Goal: Task Accomplishment & Management: Use online tool/utility

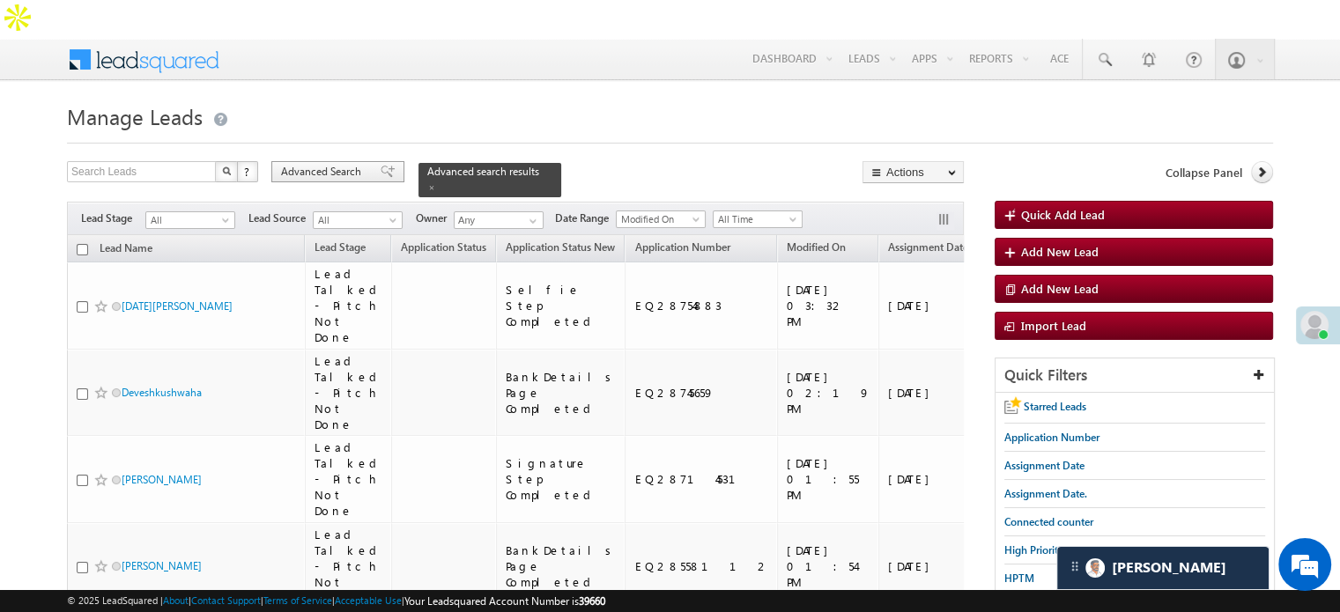
click at [362, 164] on span "Advanced Search" at bounding box center [323, 172] width 85 height 16
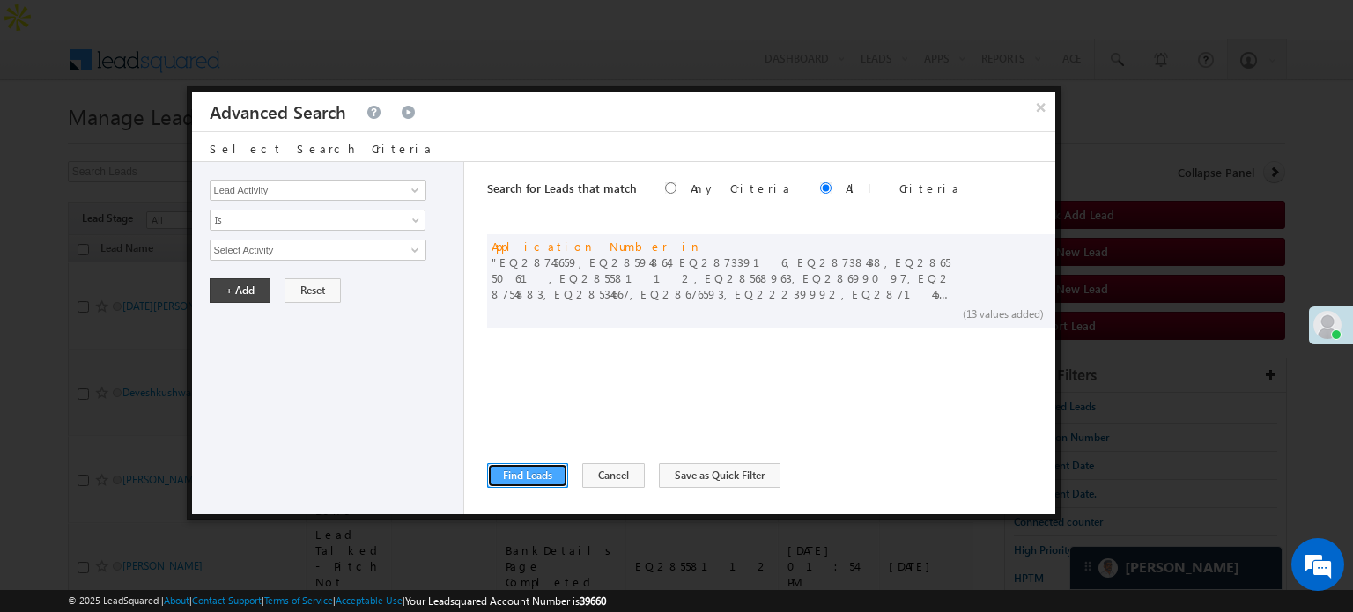
click at [536, 465] on button "Find Leads" at bounding box center [527, 475] width 81 height 25
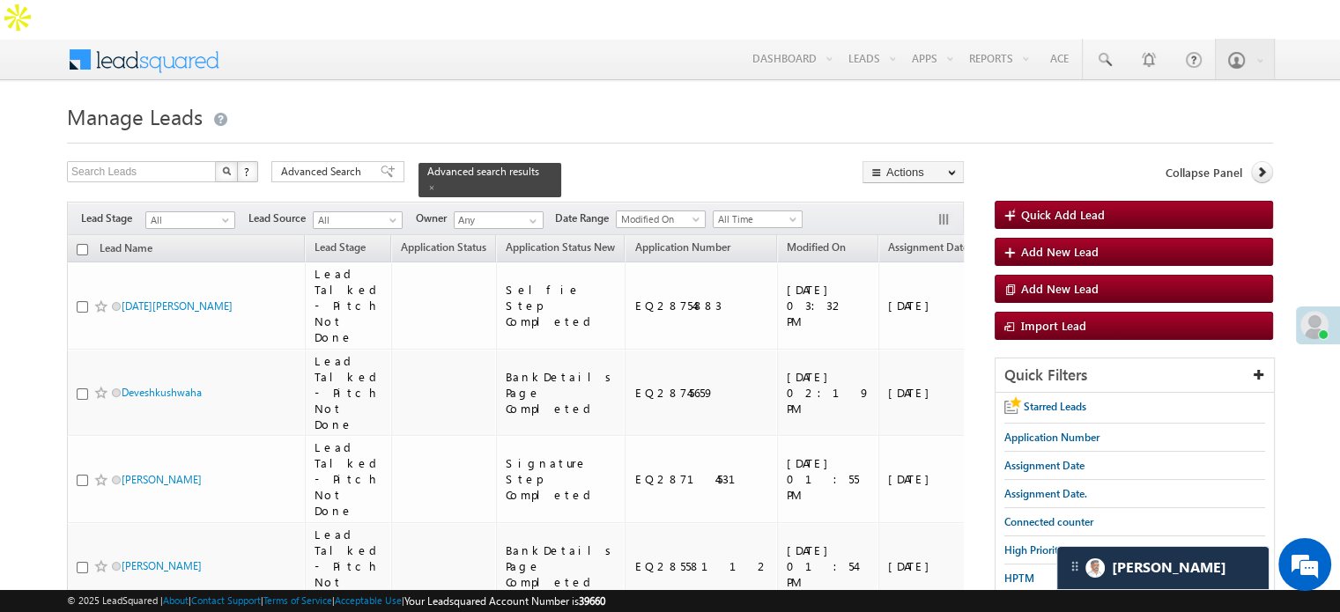
click at [85, 244] on input "checkbox" at bounding box center [82, 249] width 11 height 11
checkbox input "true"
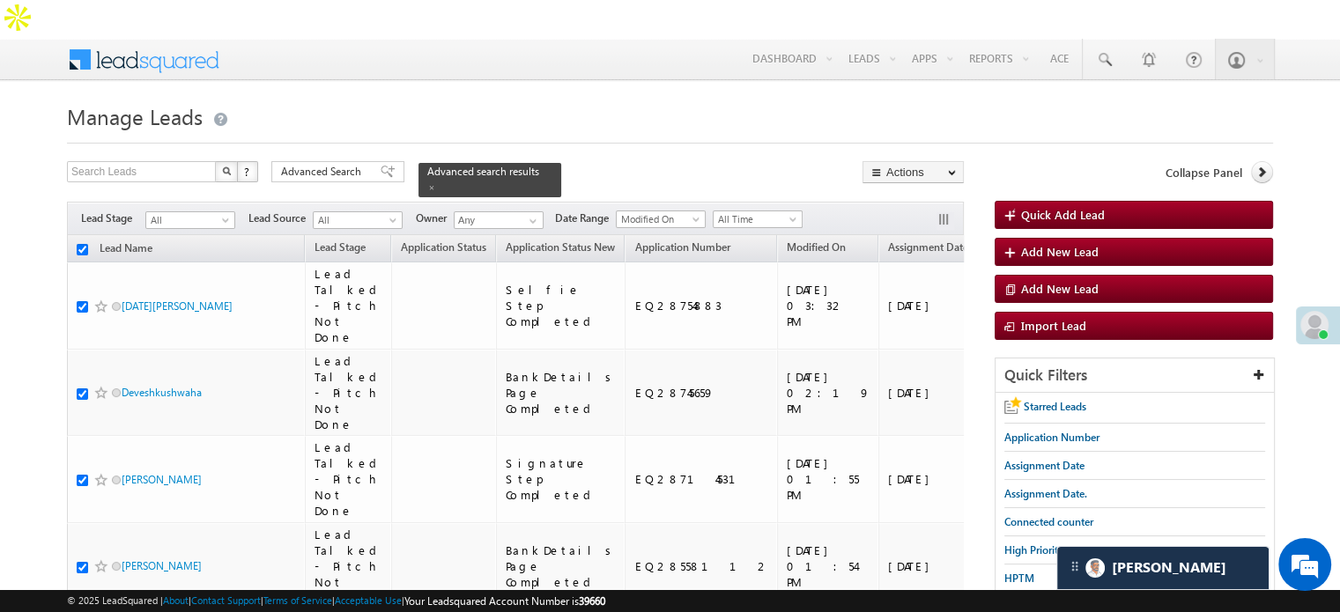
checkbox input "true"
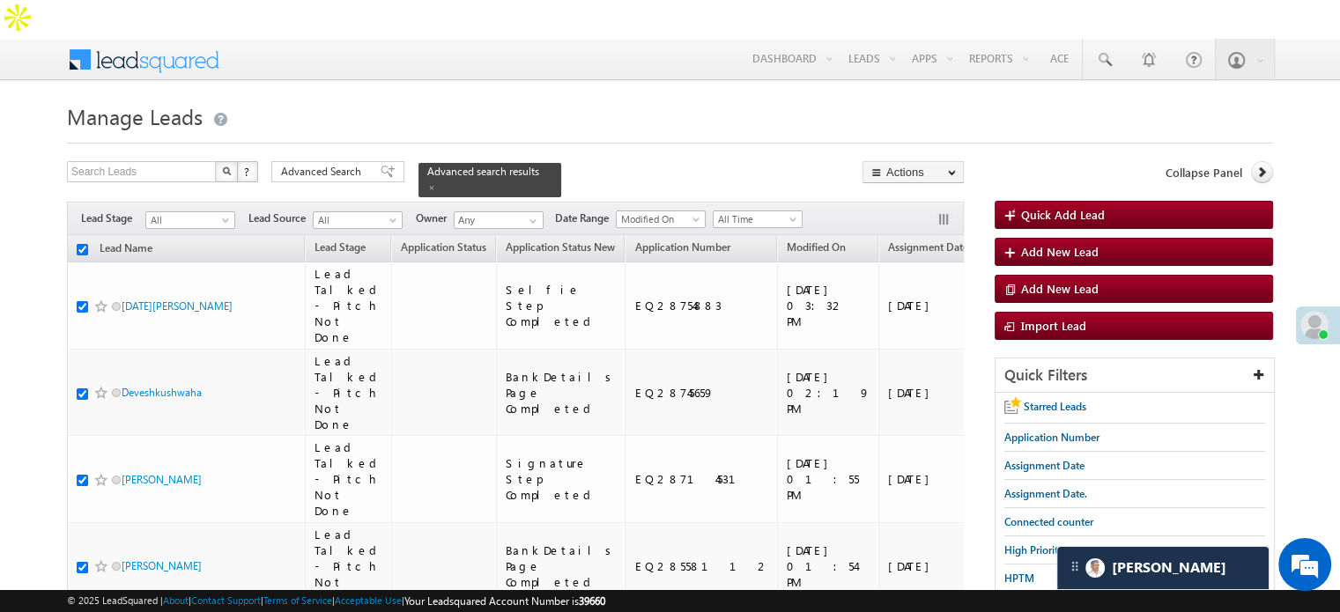
checkbox input "true"
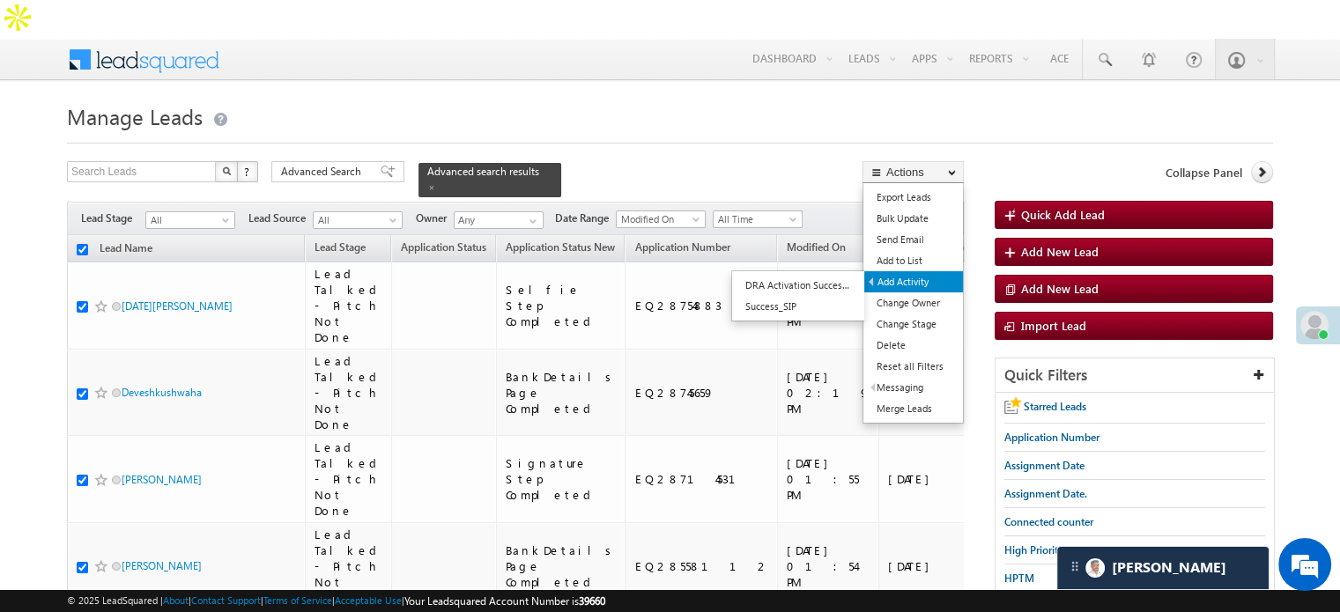
click at [909, 271] on link "Add Activity" at bounding box center [913, 281] width 99 height 21
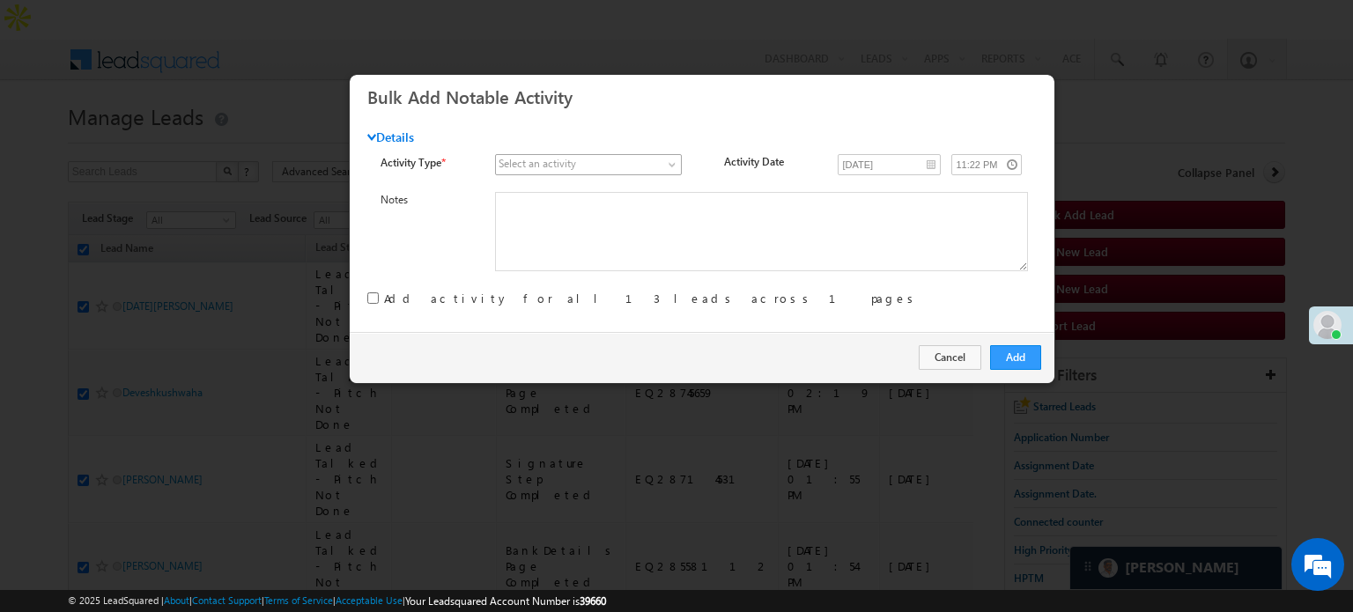
click at [641, 167] on span at bounding box center [579, 165] width 166 height 16
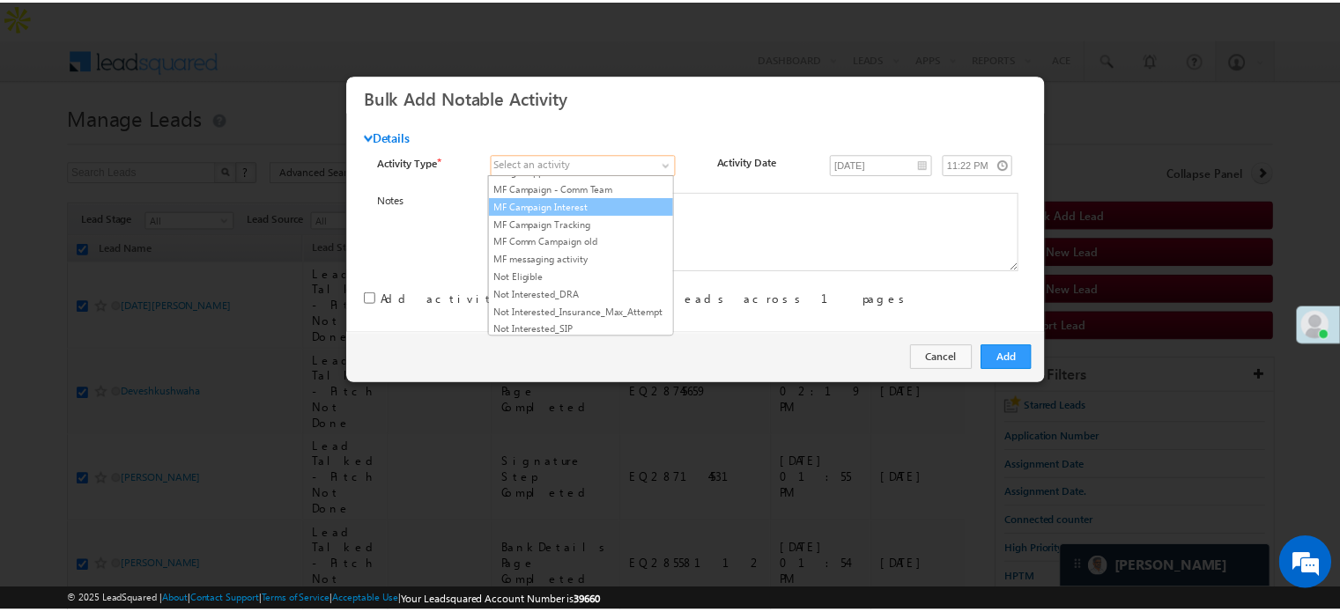
scroll to position [1498, 0]
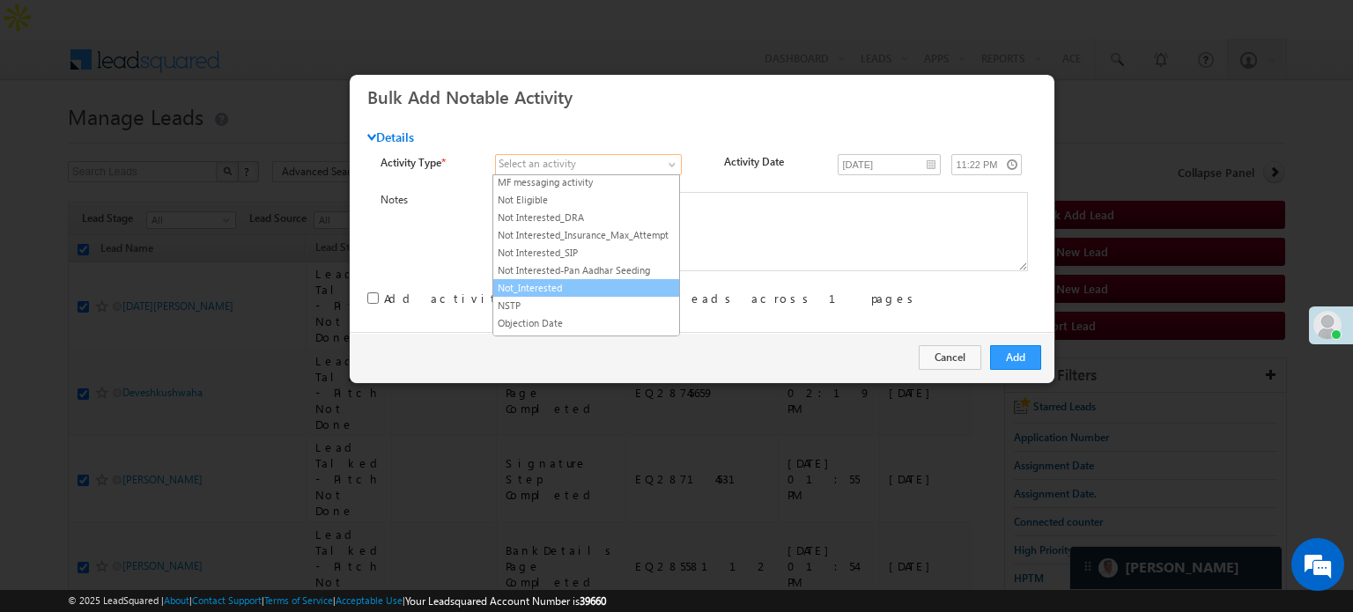
click at [568, 279] on li "Not_Interested" at bounding box center [586, 288] width 186 height 18
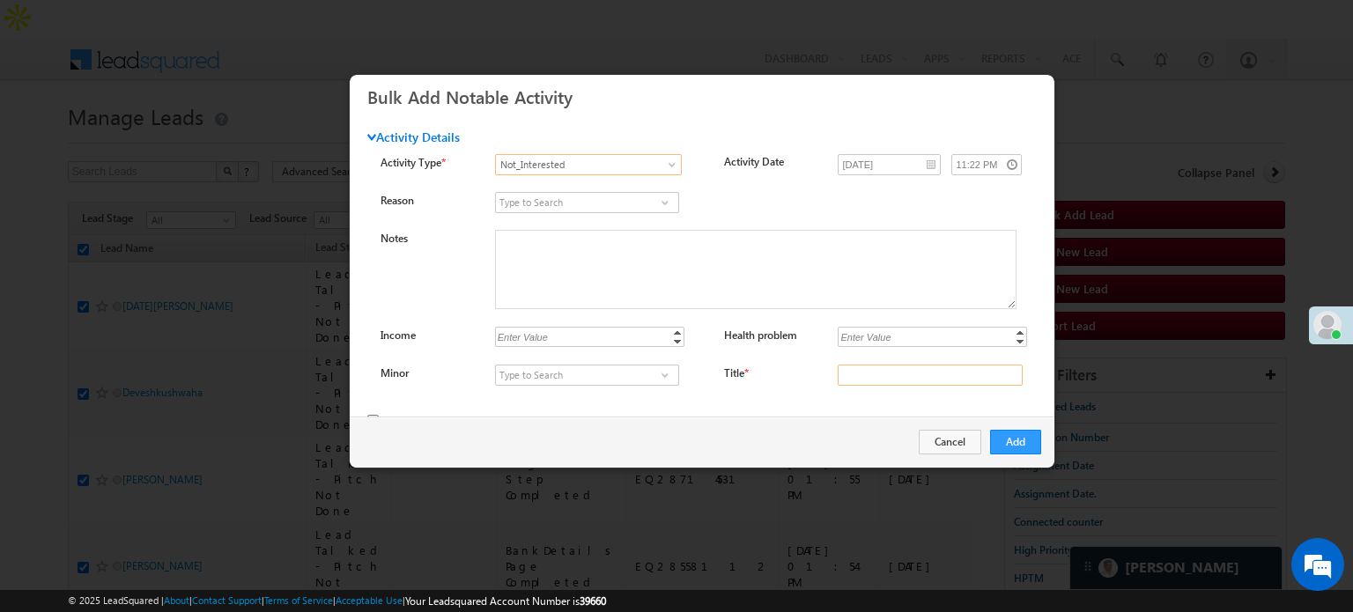
click at [890, 373] on input "Title *" at bounding box center [930, 375] width 185 height 21
type input "na"
click at [1029, 446] on button "Add" at bounding box center [1015, 442] width 51 height 25
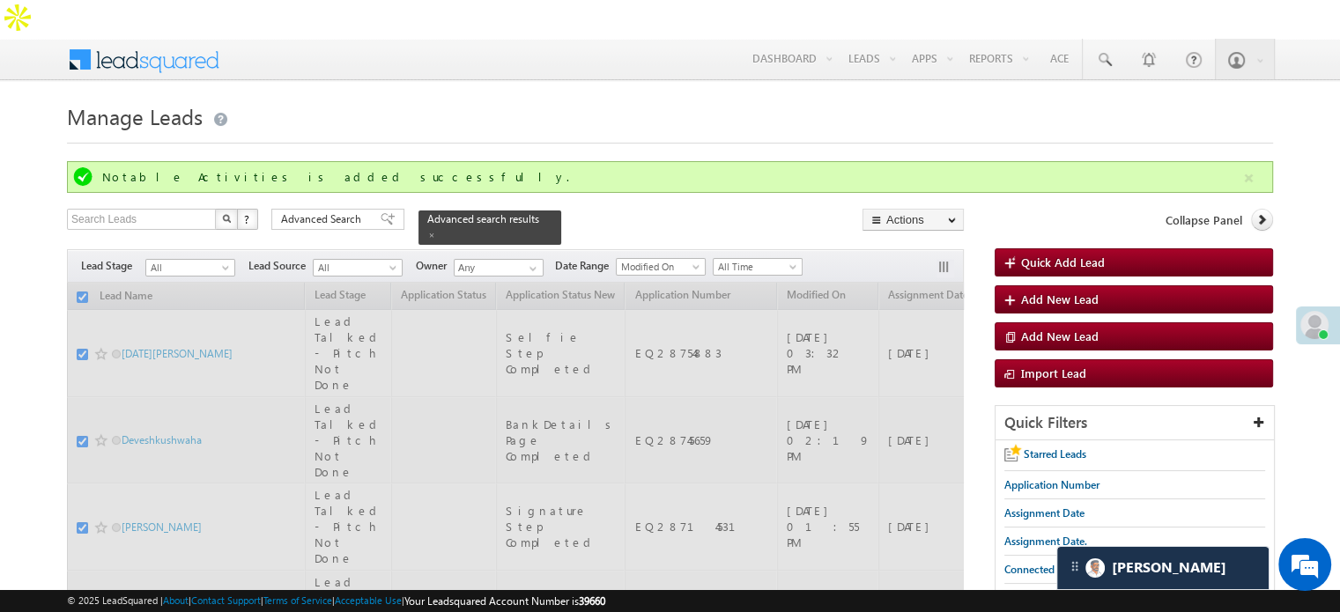
checkbox input "false"
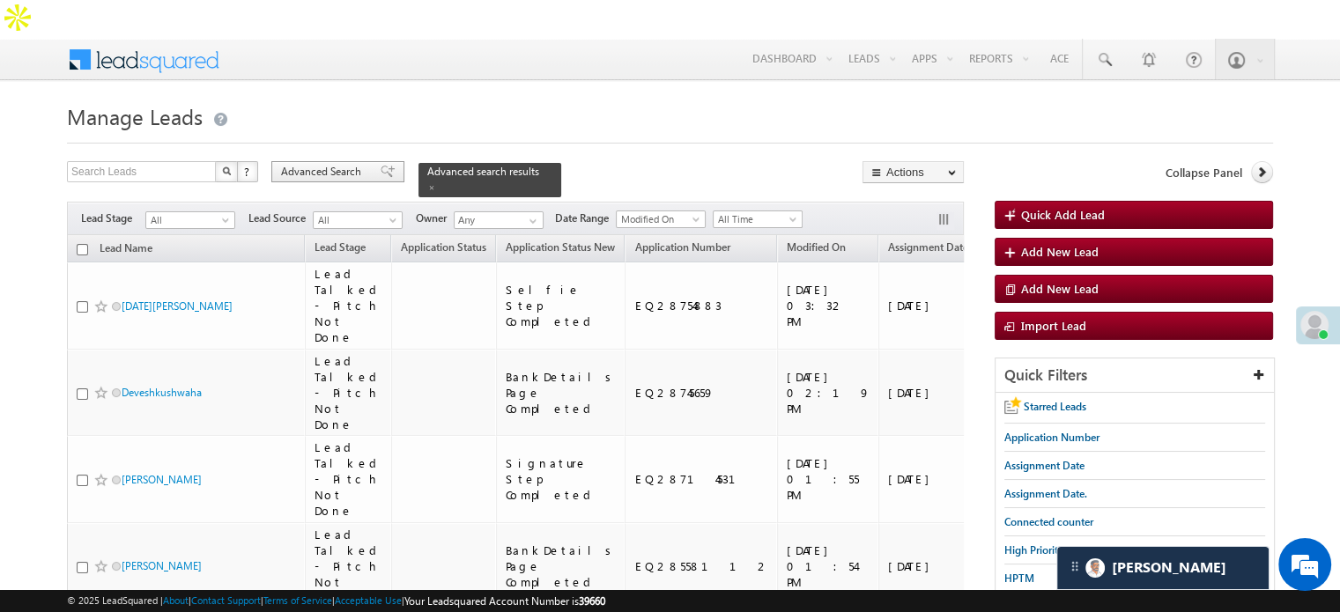
click at [309, 164] on span "Advanced Search" at bounding box center [323, 172] width 85 height 16
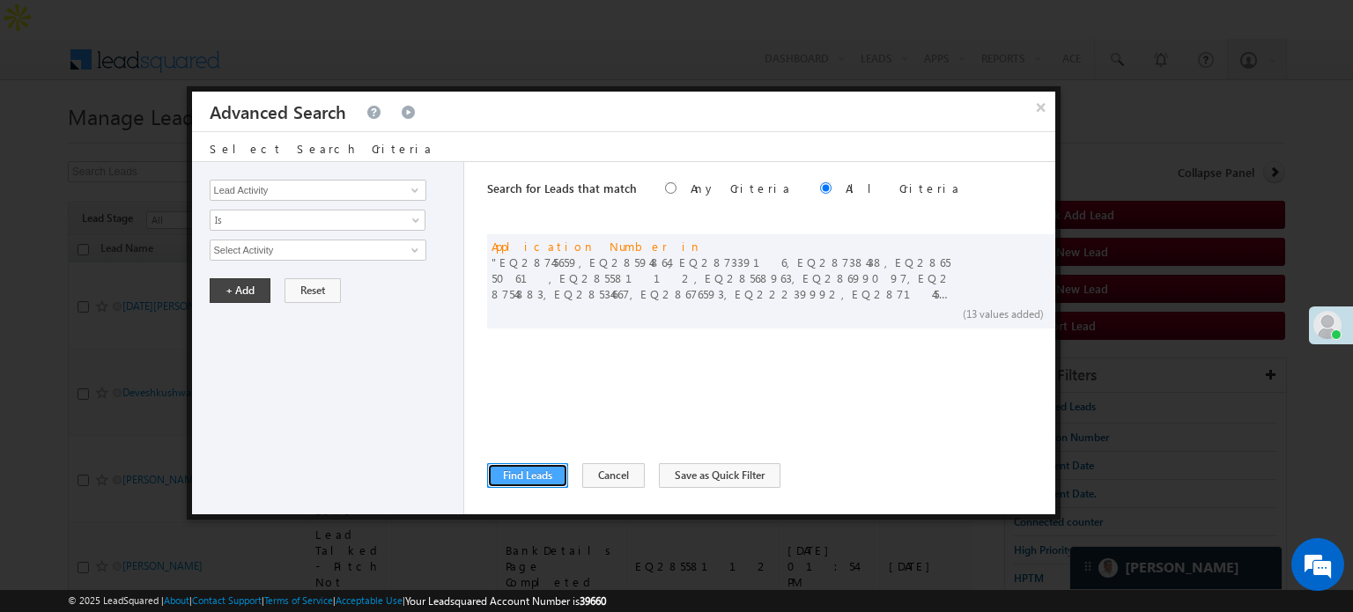
click at [525, 478] on button "Find Leads" at bounding box center [527, 475] width 81 height 25
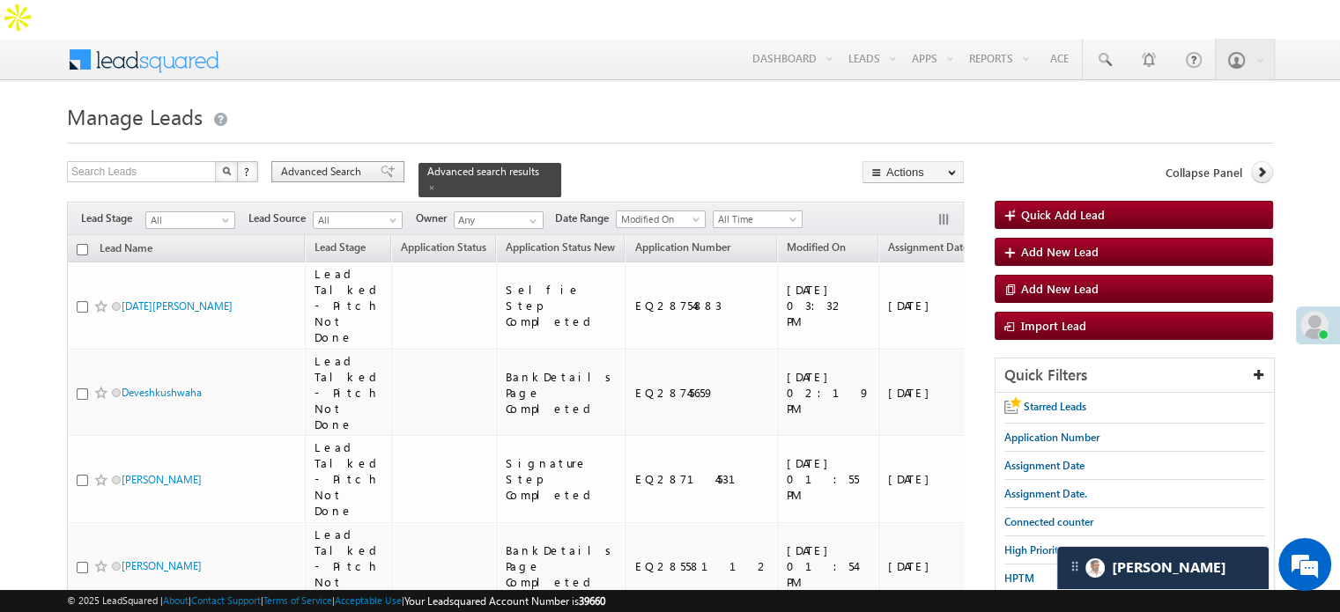
click at [337, 164] on span "Advanced Search" at bounding box center [323, 172] width 85 height 16
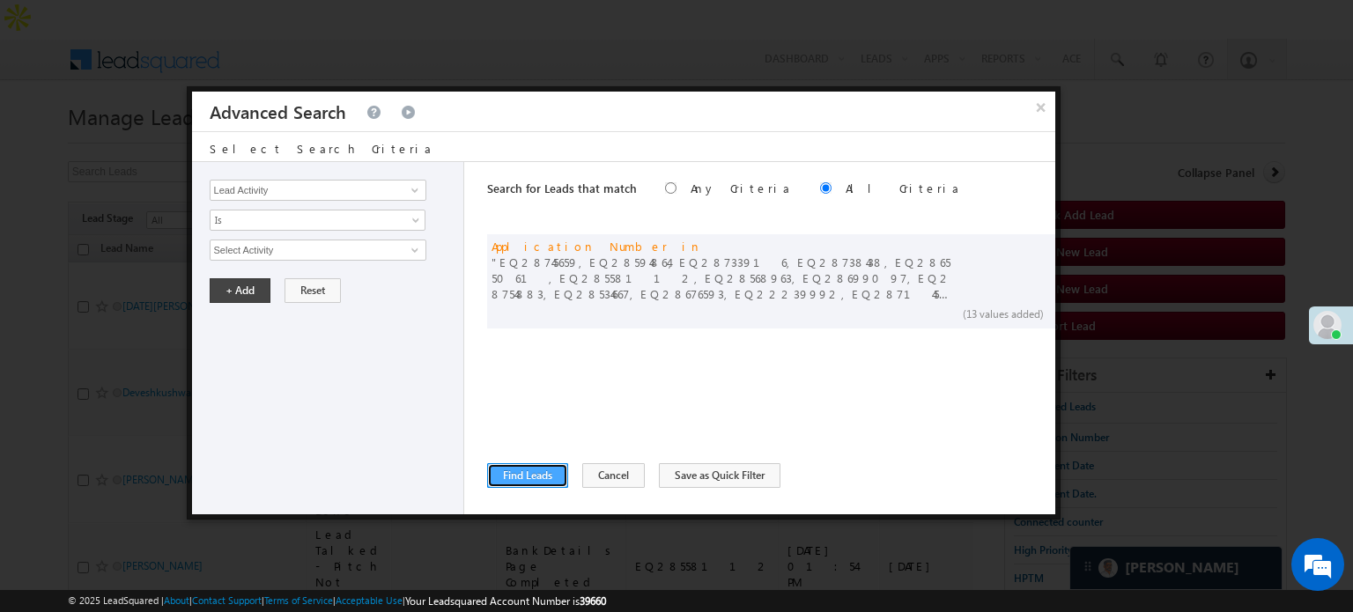
click at [504, 473] on button "Find Leads" at bounding box center [527, 475] width 81 height 25
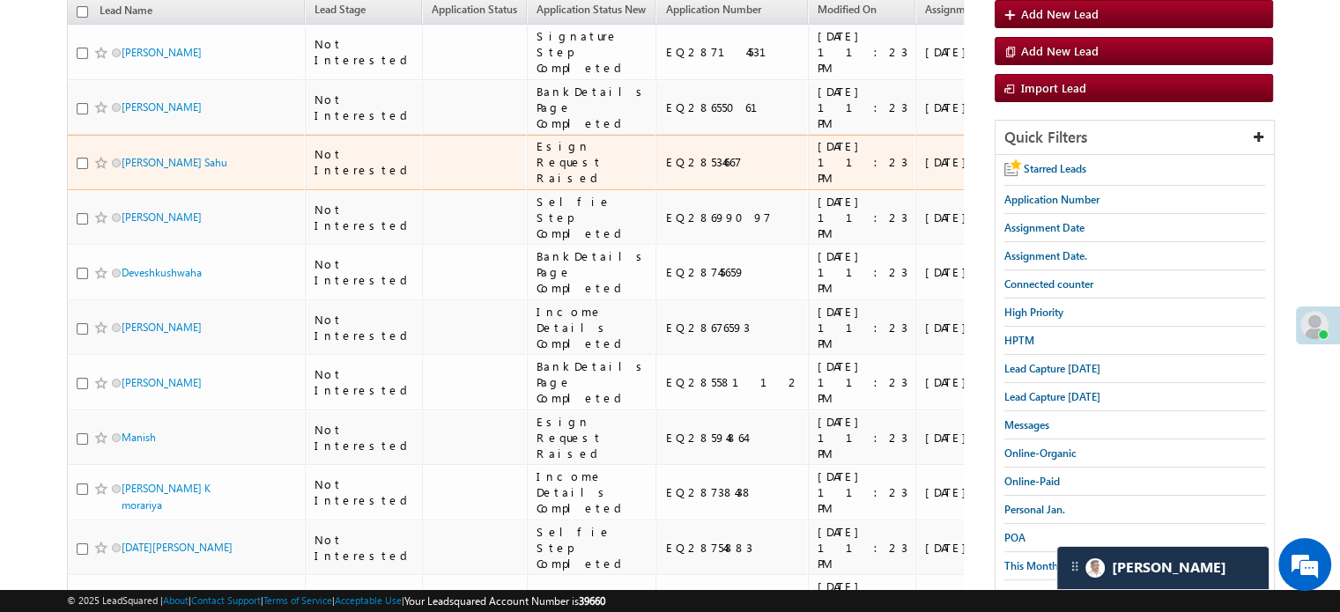
scroll to position [0, 0]
